Goal: Find specific page/section

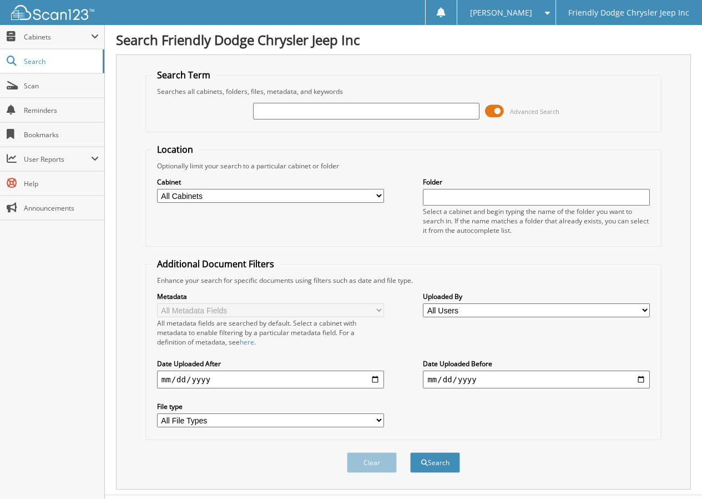
click at [279, 110] on input "text" at bounding box center [366, 111] width 227 height 17
type input "24299"
click at [410, 452] on button "Search" at bounding box center [435, 462] width 50 height 21
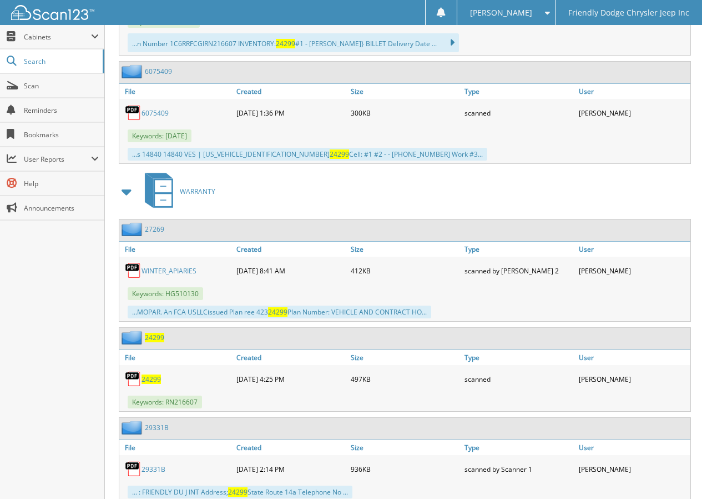
scroll to position [5194, 0]
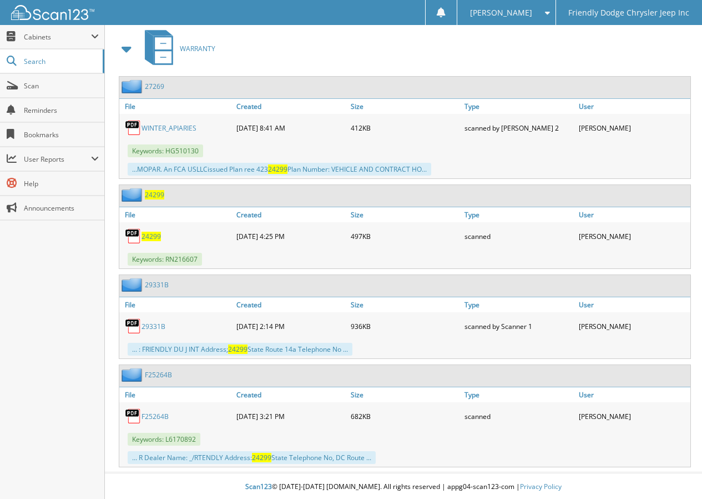
click at [148, 233] on span "24299" at bounding box center [151, 235] width 19 height 9
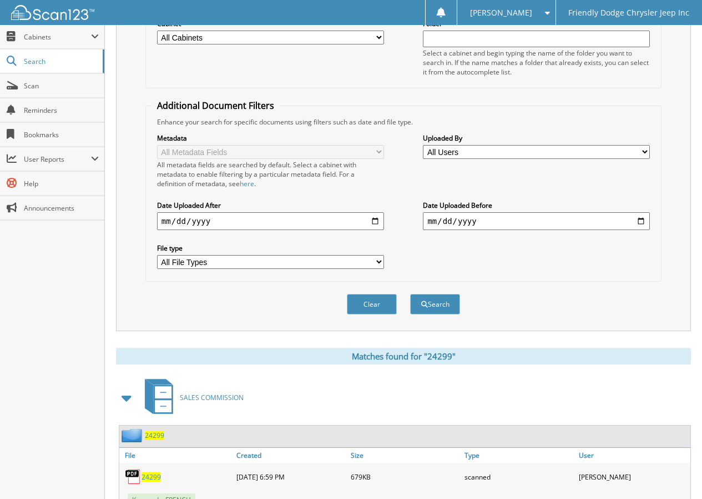
scroll to position [0, 0]
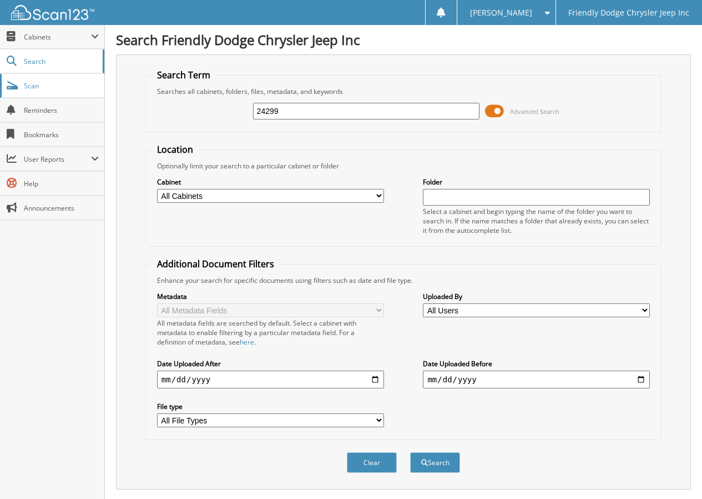
click at [31, 88] on span "Scan" at bounding box center [61, 85] width 75 height 9
